Goal: Task Accomplishment & Management: Manage account settings

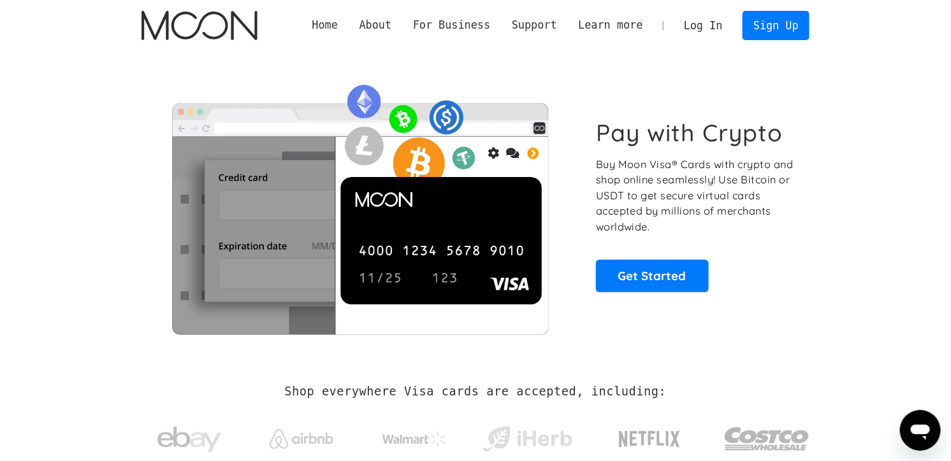
click at [691, 13] on link "Log In" at bounding box center [703, 25] width 60 height 28
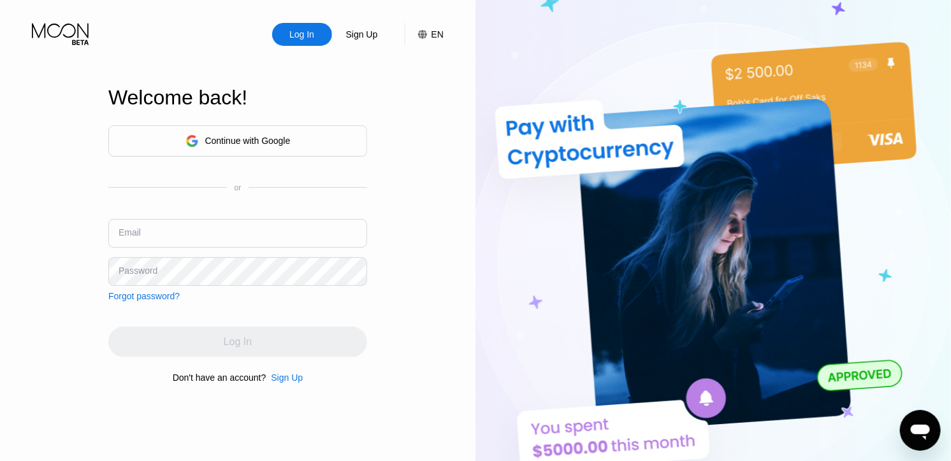
type input "[EMAIL_ADDRESS][DOMAIN_NAME]"
click at [241, 244] on input "[EMAIL_ADDRESS][DOMAIN_NAME]" at bounding box center [237, 233] width 259 height 29
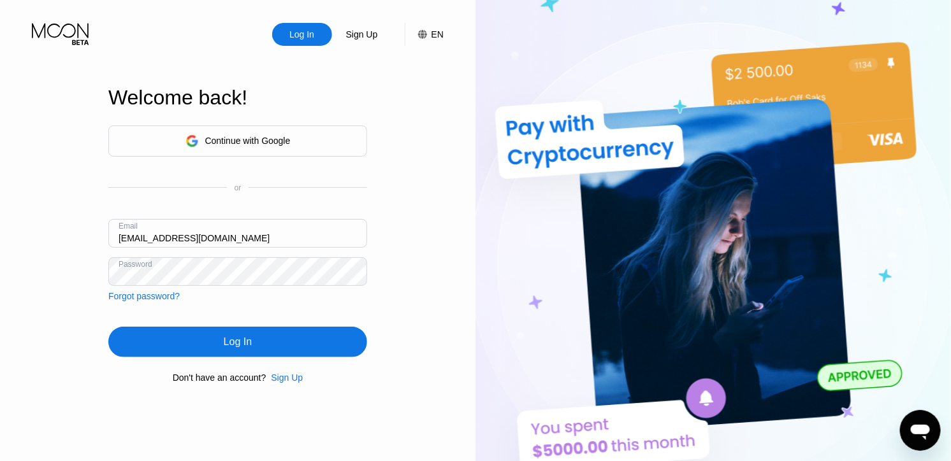
click at [0, 233] on html "Log In Sign Up EN Language Select an item Save Welcome back! Continue with Goog…" at bounding box center [475, 230] width 951 height 461
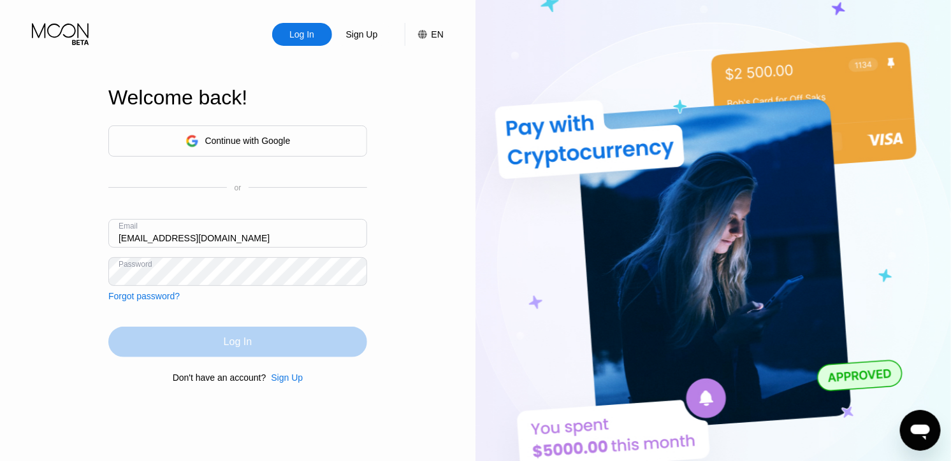
click at [256, 347] on div "Log In" at bounding box center [237, 342] width 259 height 31
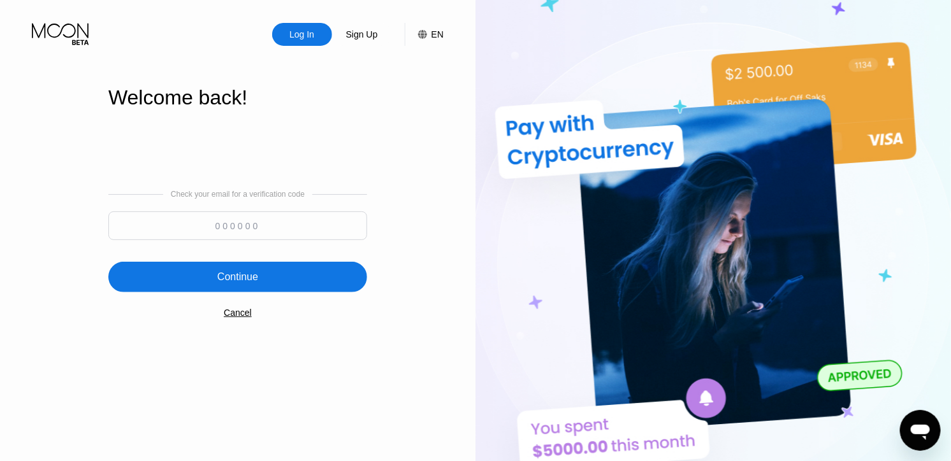
click at [213, 215] on input at bounding box center [237, 226] width 259 height 29
paste input "447165"
type input "447165"
click at [137, 285] on div "Continue" at bounding box center [237, 277] width 259 height 31
